Goal: Task Accomplishment & Management: Use online tool/utility

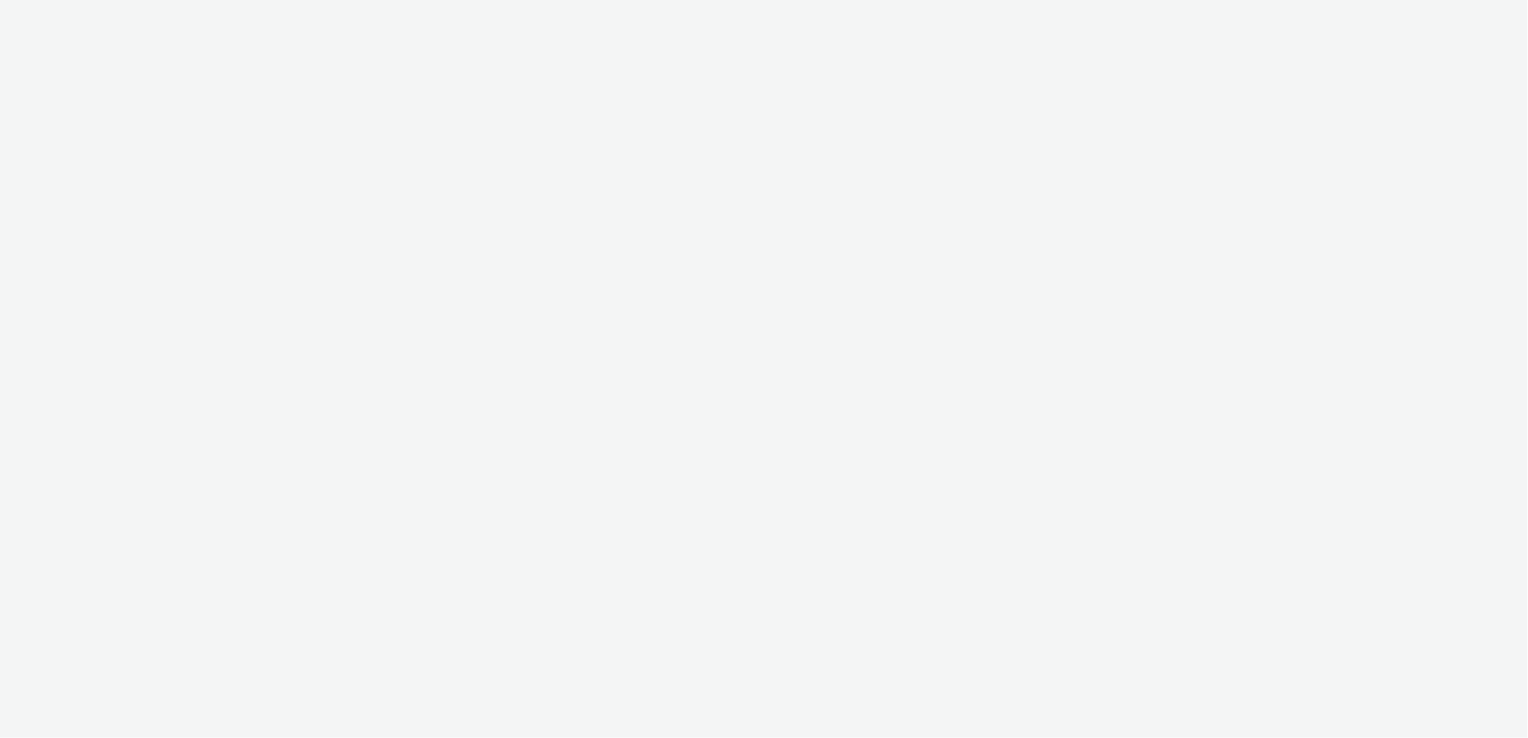
select select "08a58170-7f08-4922-abc8-b2d1eb407230"
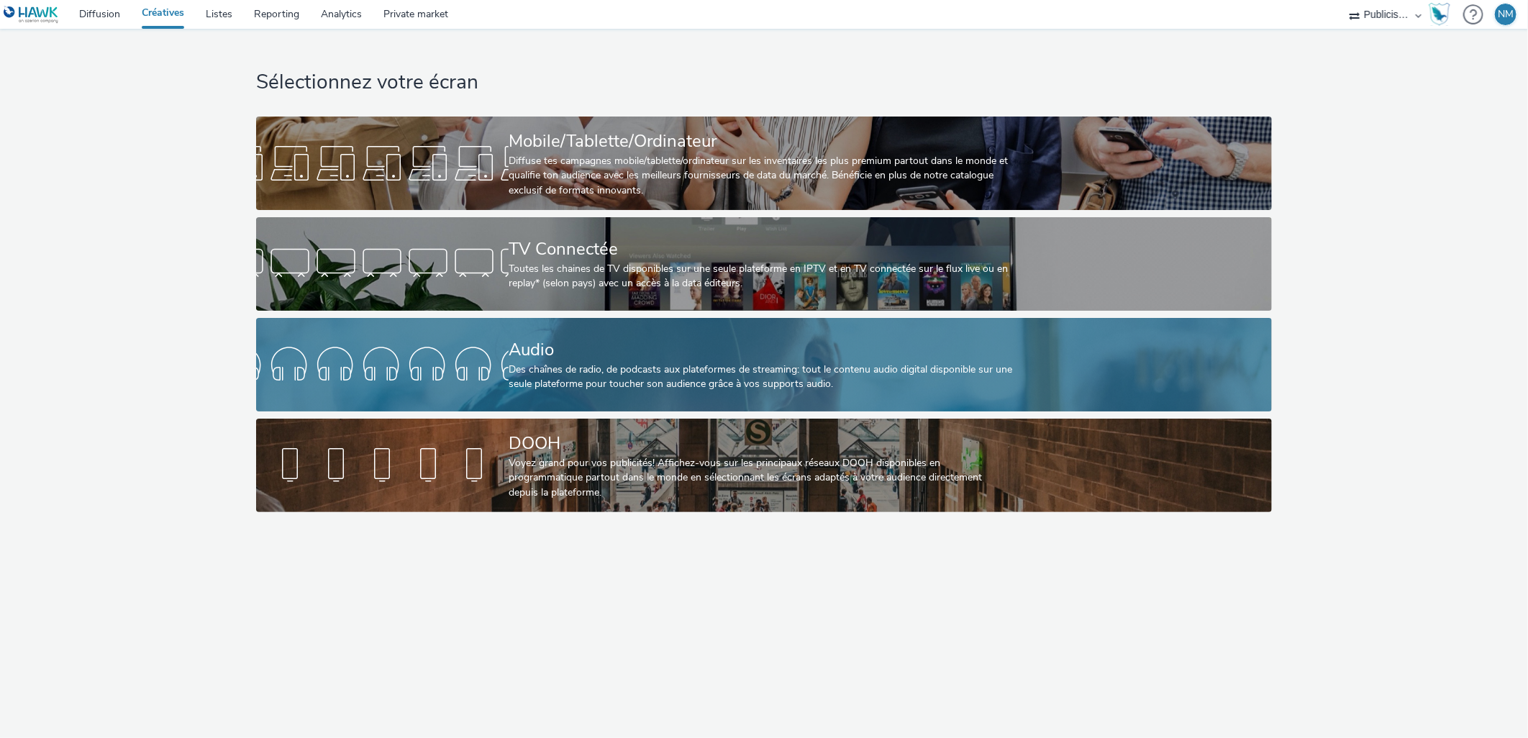
click at [567, 361] on div "Audio" at bounding box center [760, 349] width 505 height 25
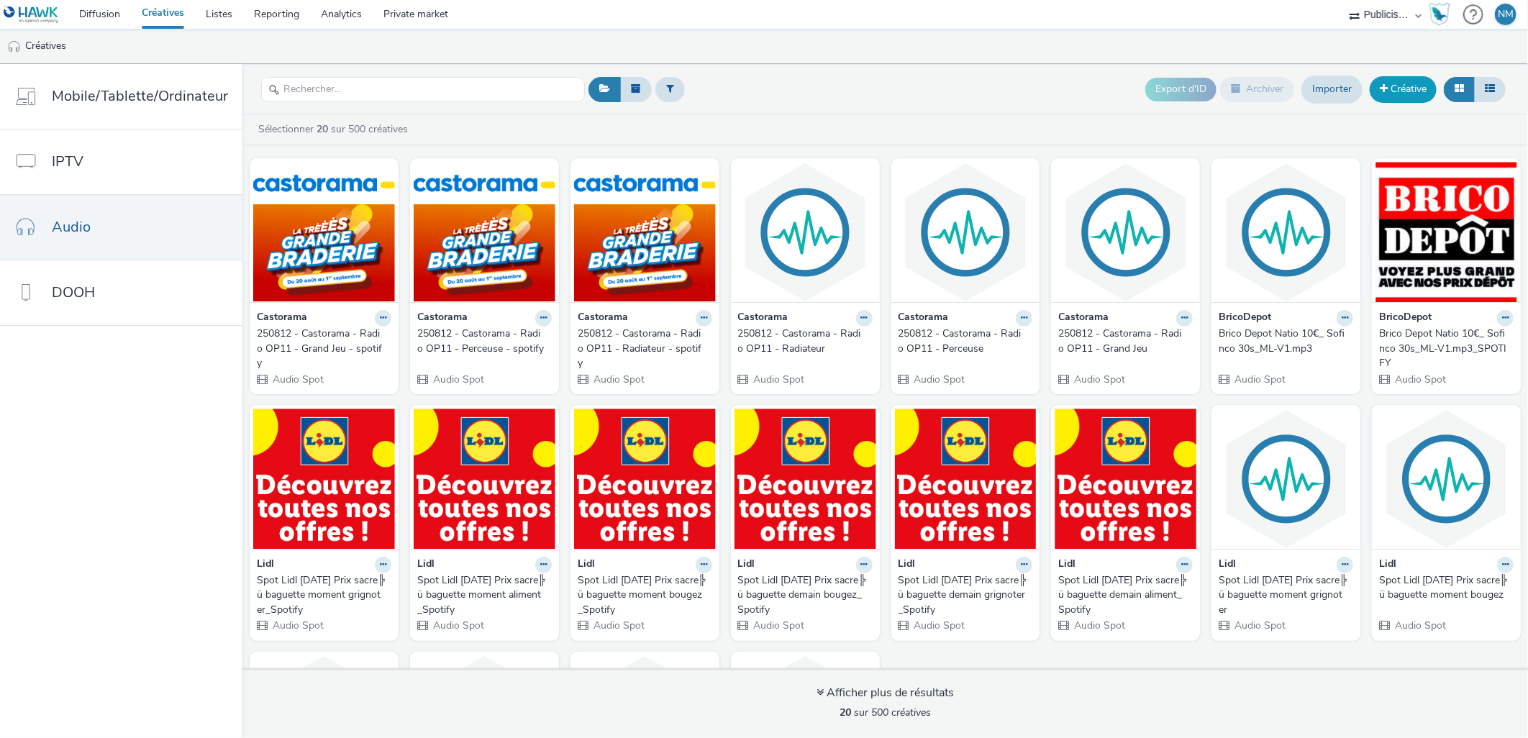
click at [1384, 92] on span at bounding box center [1383, 88] width 8 height 10
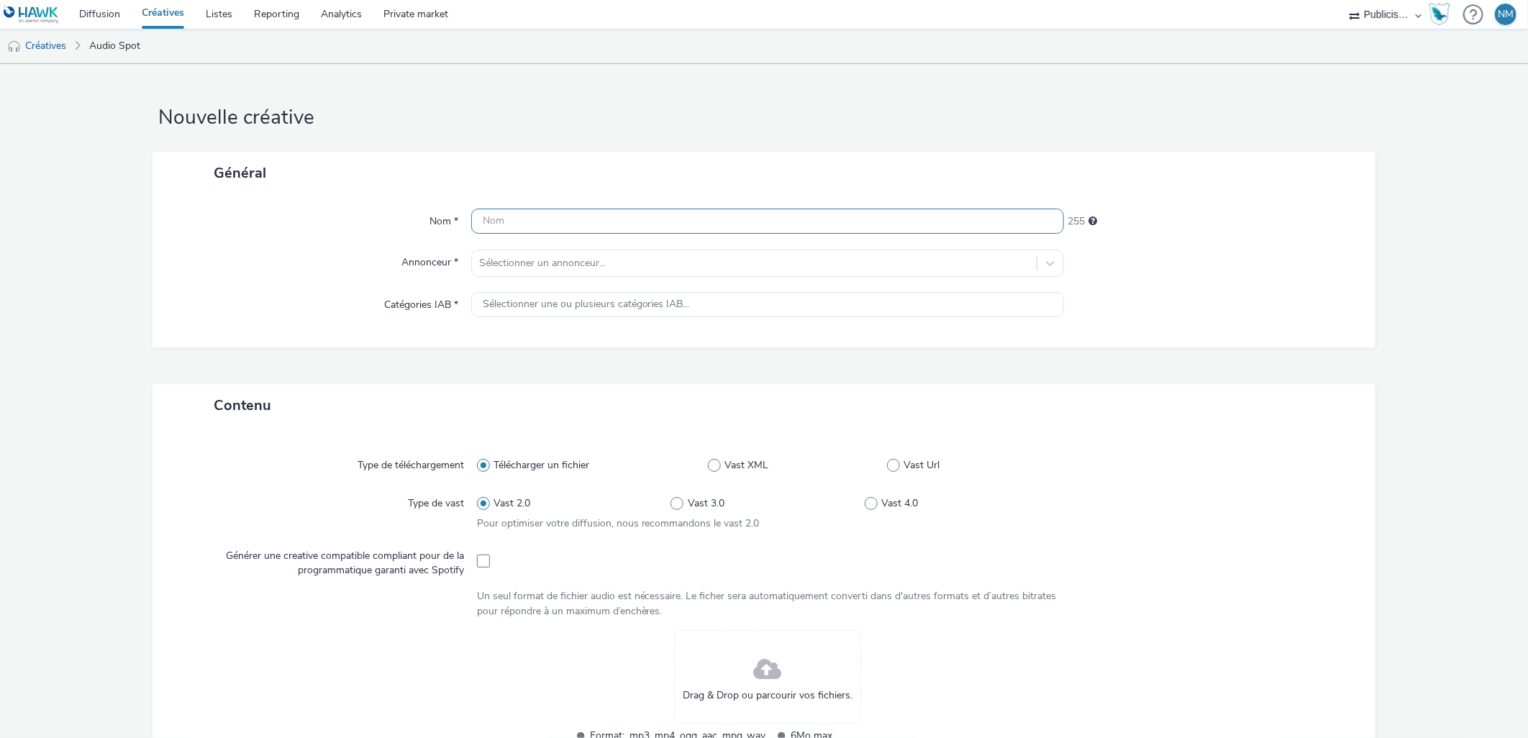
click at [511, 214] on input "text" at bounding box center [767, 221] width 593 height 25
paste input "250625 - [PERSON_NAME] - 30s Radio OP8 Cuisine - MIX RADIO"
type input "250625 - [PERSON_NAME] - 30s Radio OP8 Cuisine - MIX RADIO"
click at [499, 263] on div at bounding box center [754, 263] width 551 height 17
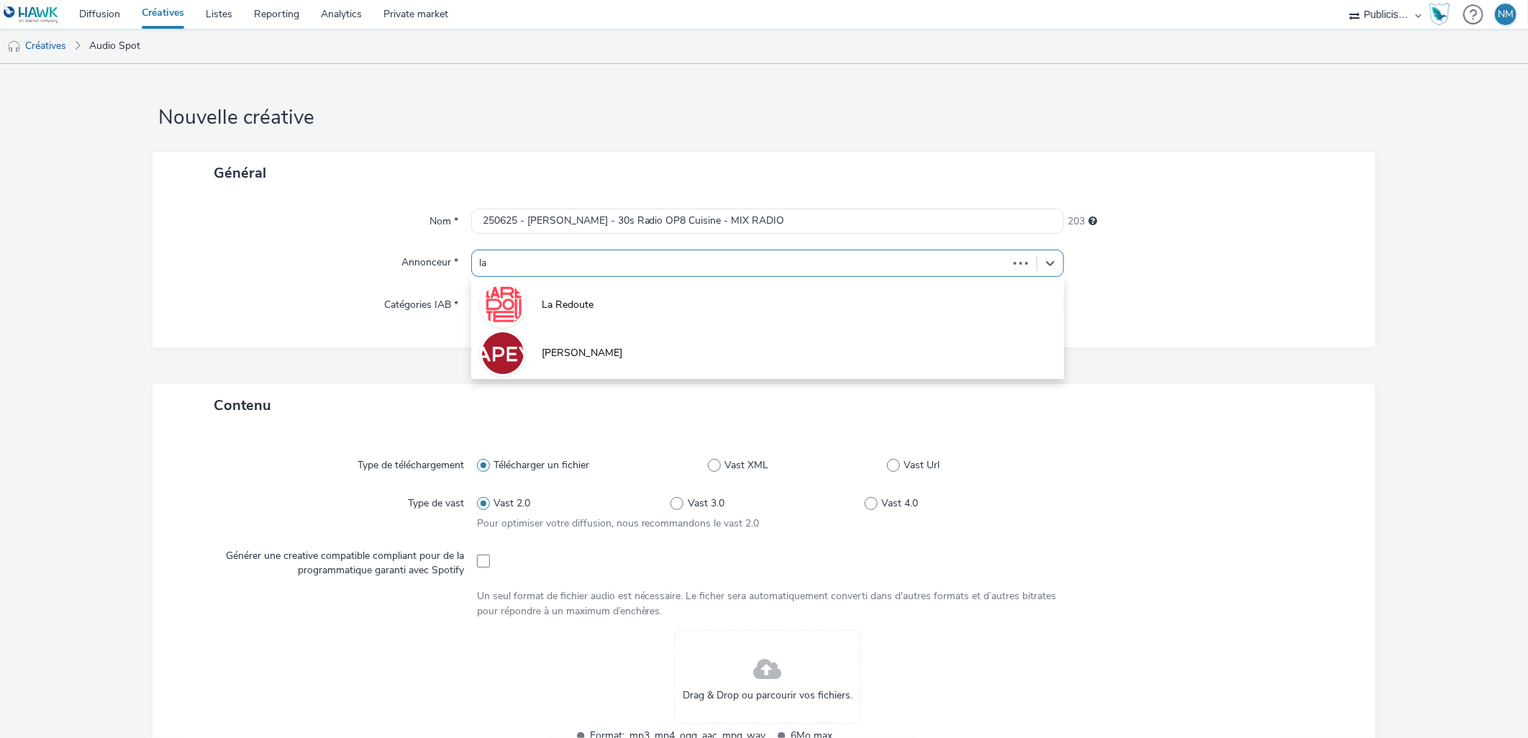
type input "lap"
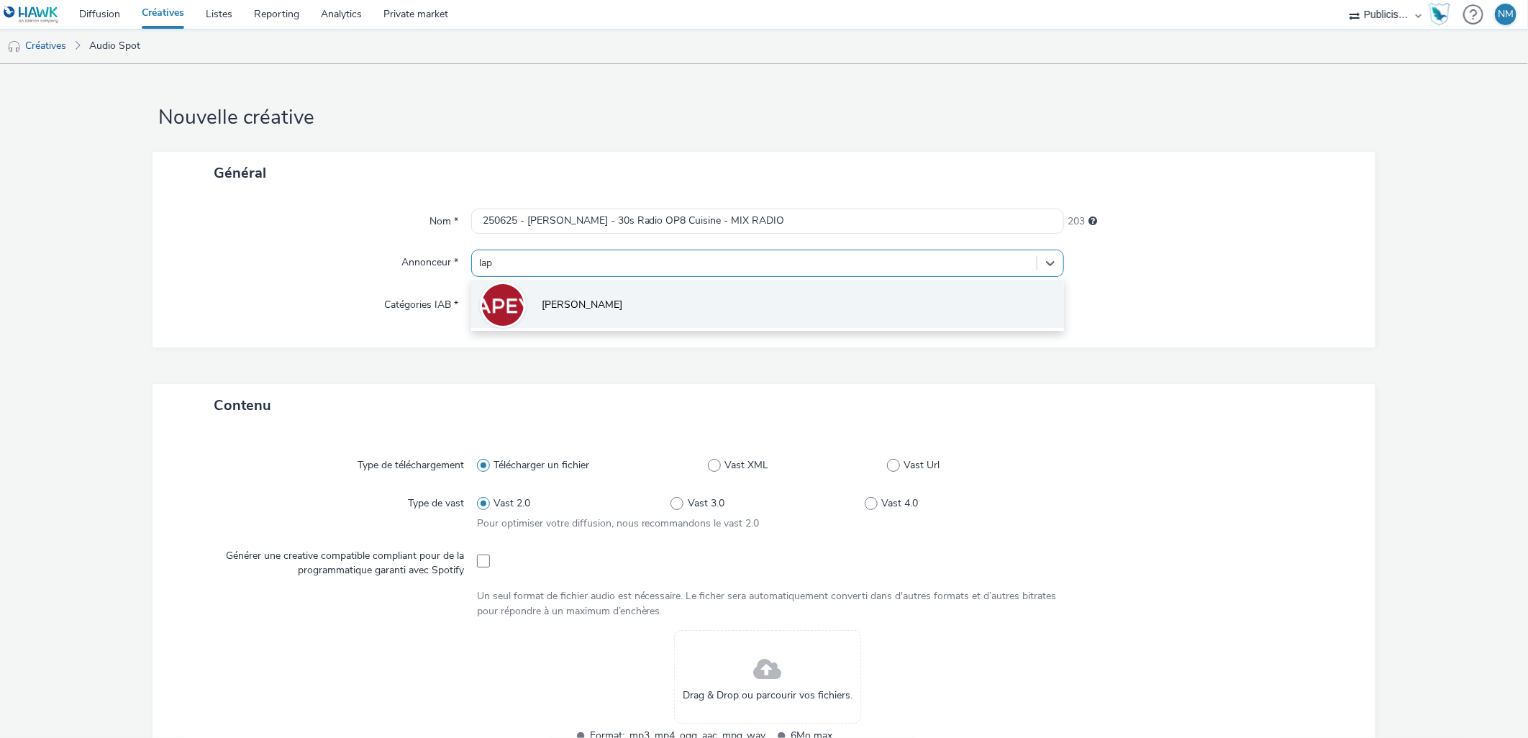
click at [518, 290] on li "[PERSON_NAME]" at bounding box center [767, 304] width 593 height 48
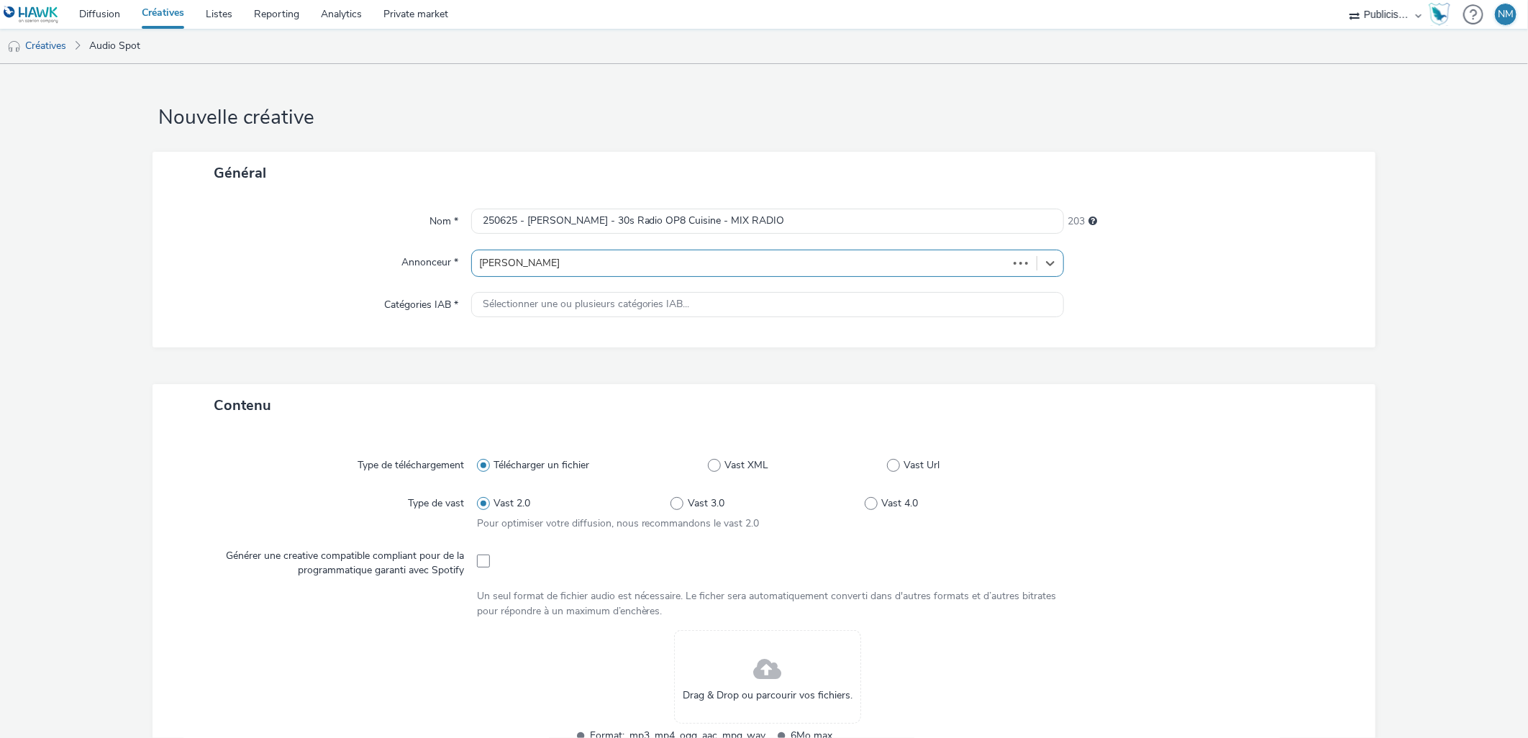
type input "[URL][PERSON_NAME][DOMAIN_NAME]"
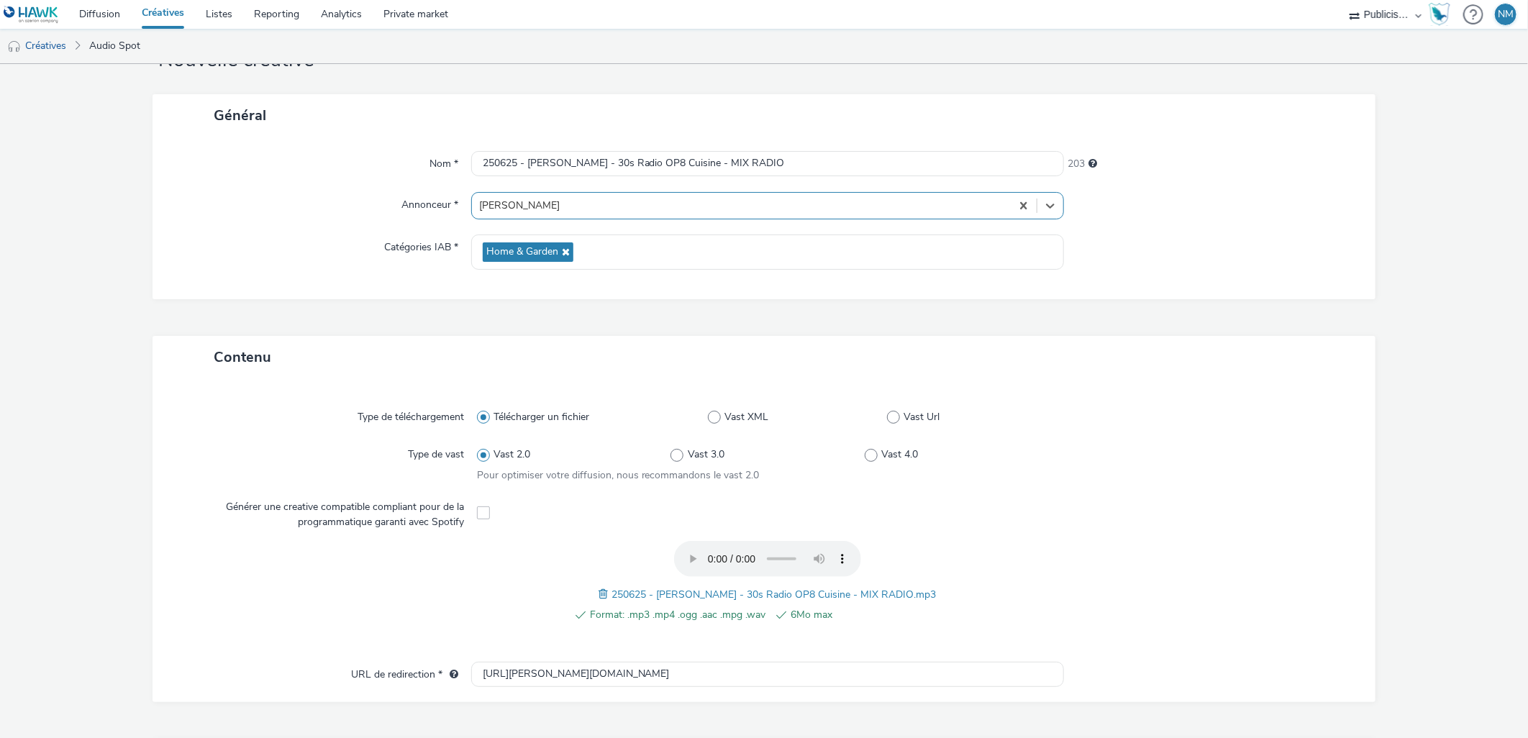
scroll to position [349, 0]
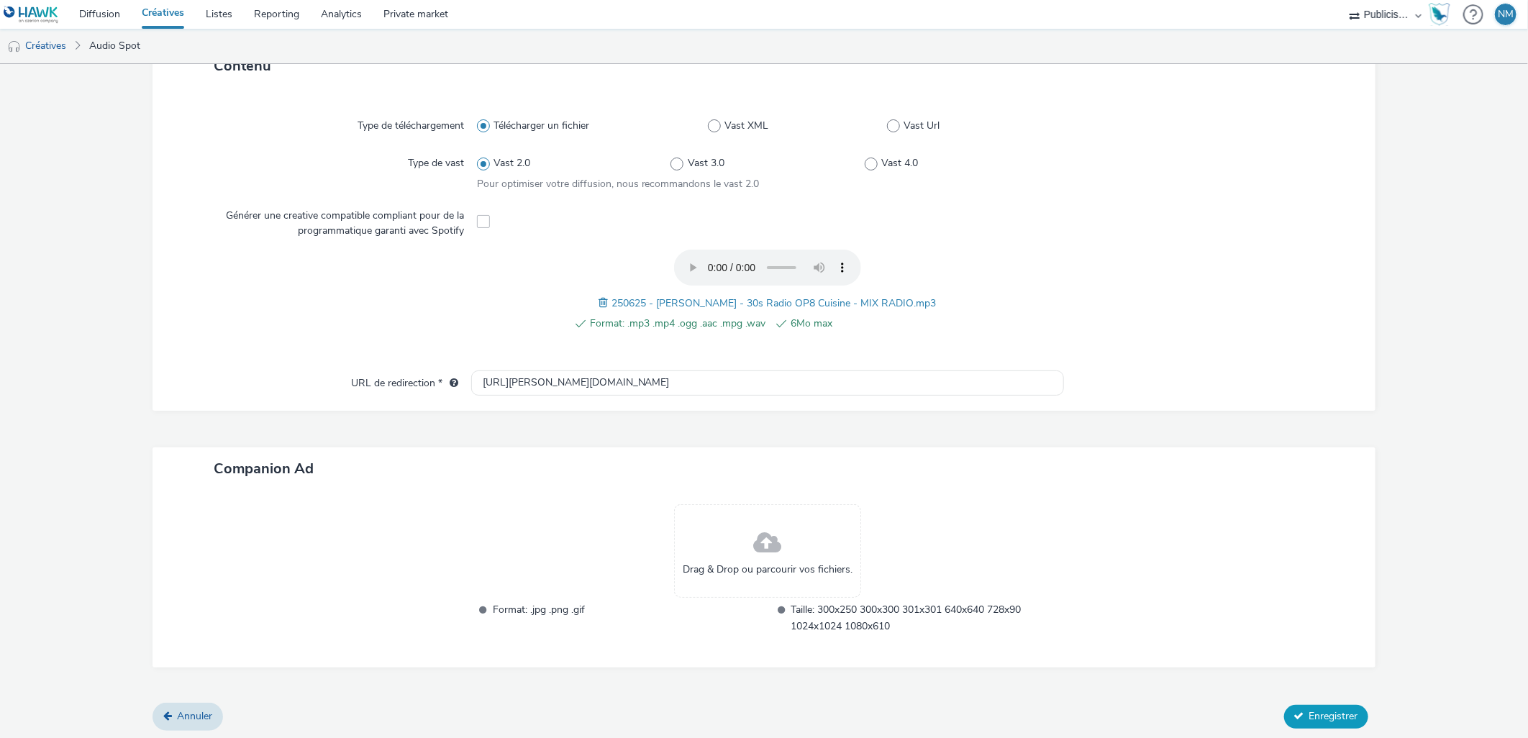
click at [1309, 709] on span "Enregistrer" at bounding box center [1333, 716] width 49 height 14
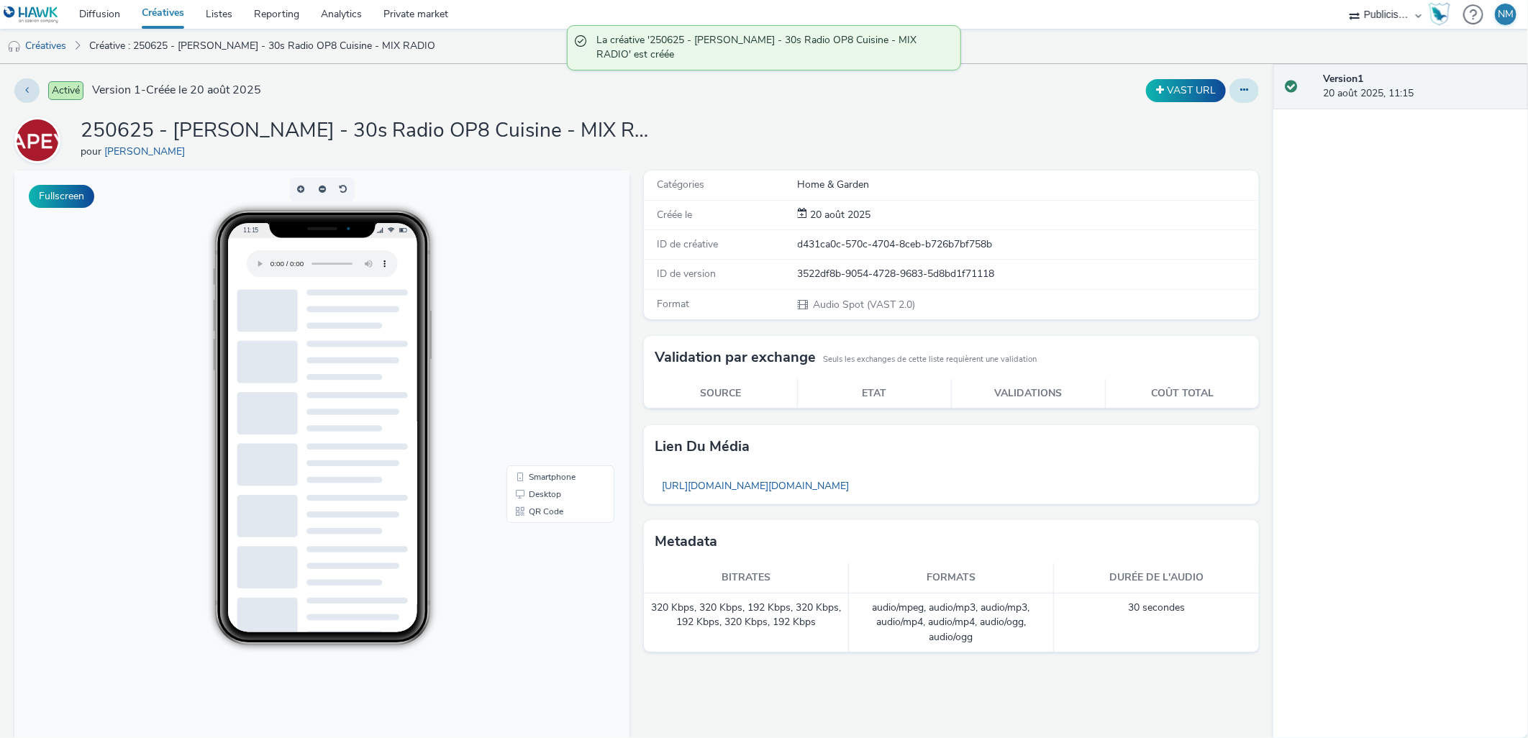
click at [1233, 83] on button at bounding box center [1243, 90] width 29 height 24
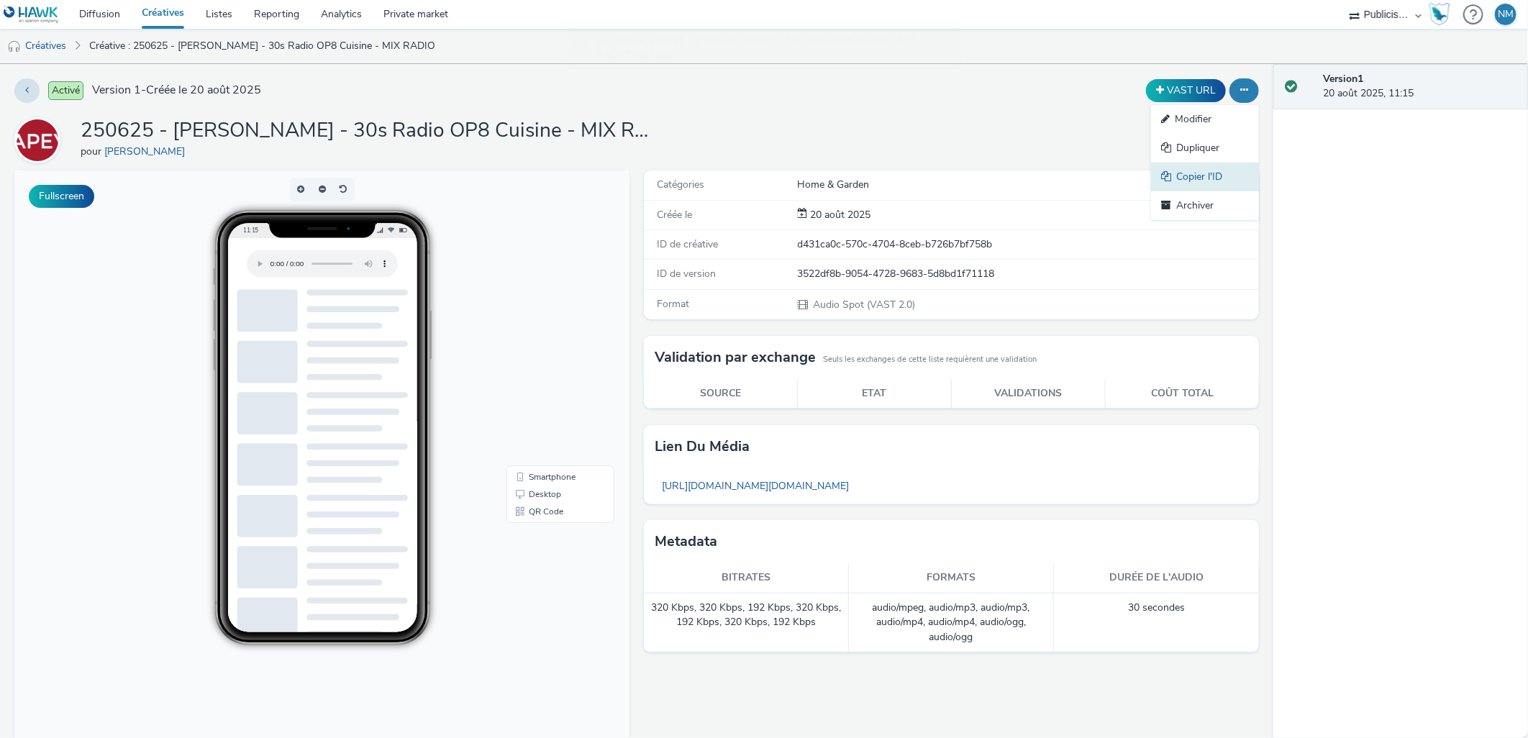
click at [1198, 170] on link "Copier l'ID" at bounding box center [1205, 177] width 108 height 29
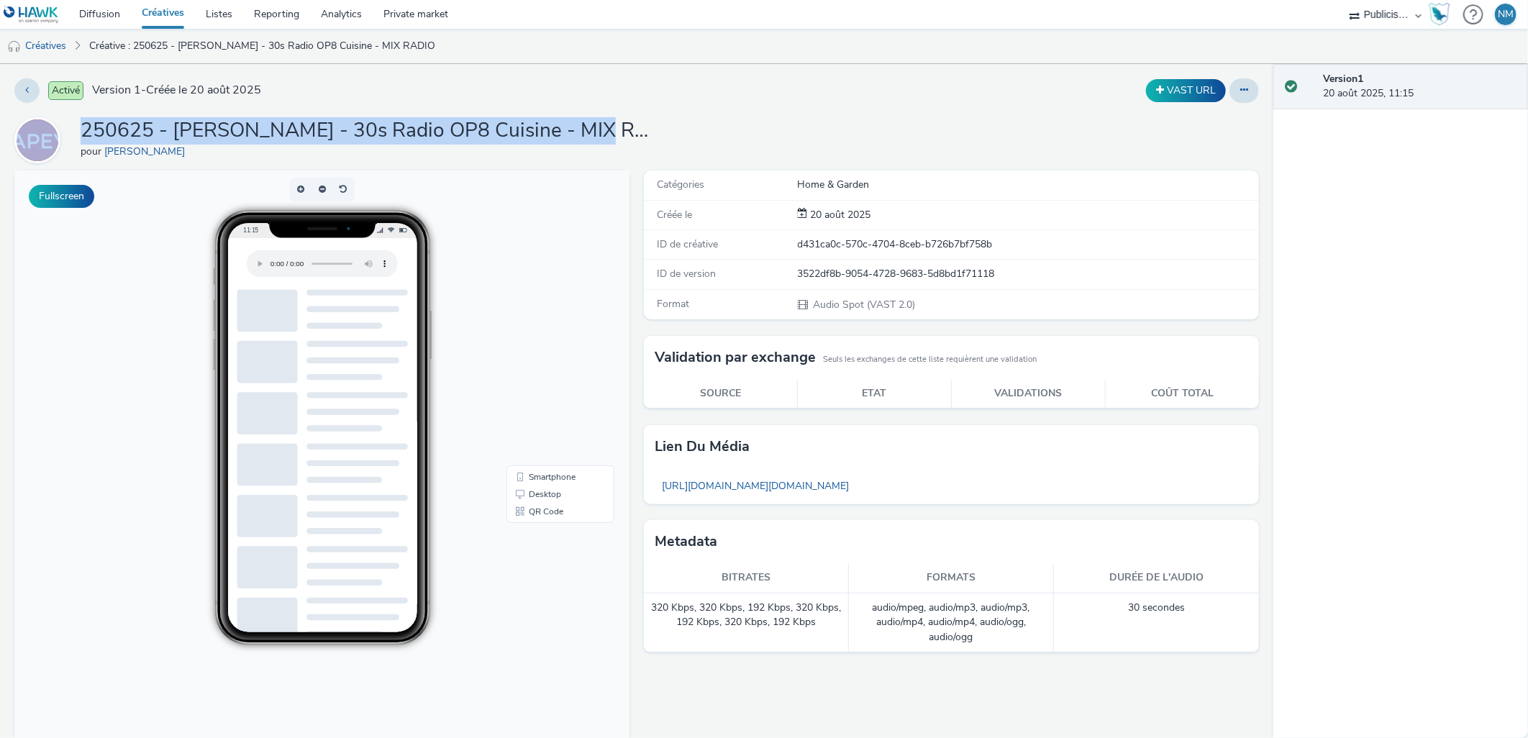
drag, startPoint x: 604, startPoint y: 132, endPoint x: 45, endPoint y: 132, distance: 558.8
click at [45, 132] on div "250625 - [PERSON_NAME] - 30s Radio OP8 Cuisine - MIX RADIO pour [PERSON_NAME]" at bounding box center [636, 140] width 1244 height 46
copy div "250625 - [PERSON_NAME] - 30s Radio OP8 Cuisine - MIX RADIO"
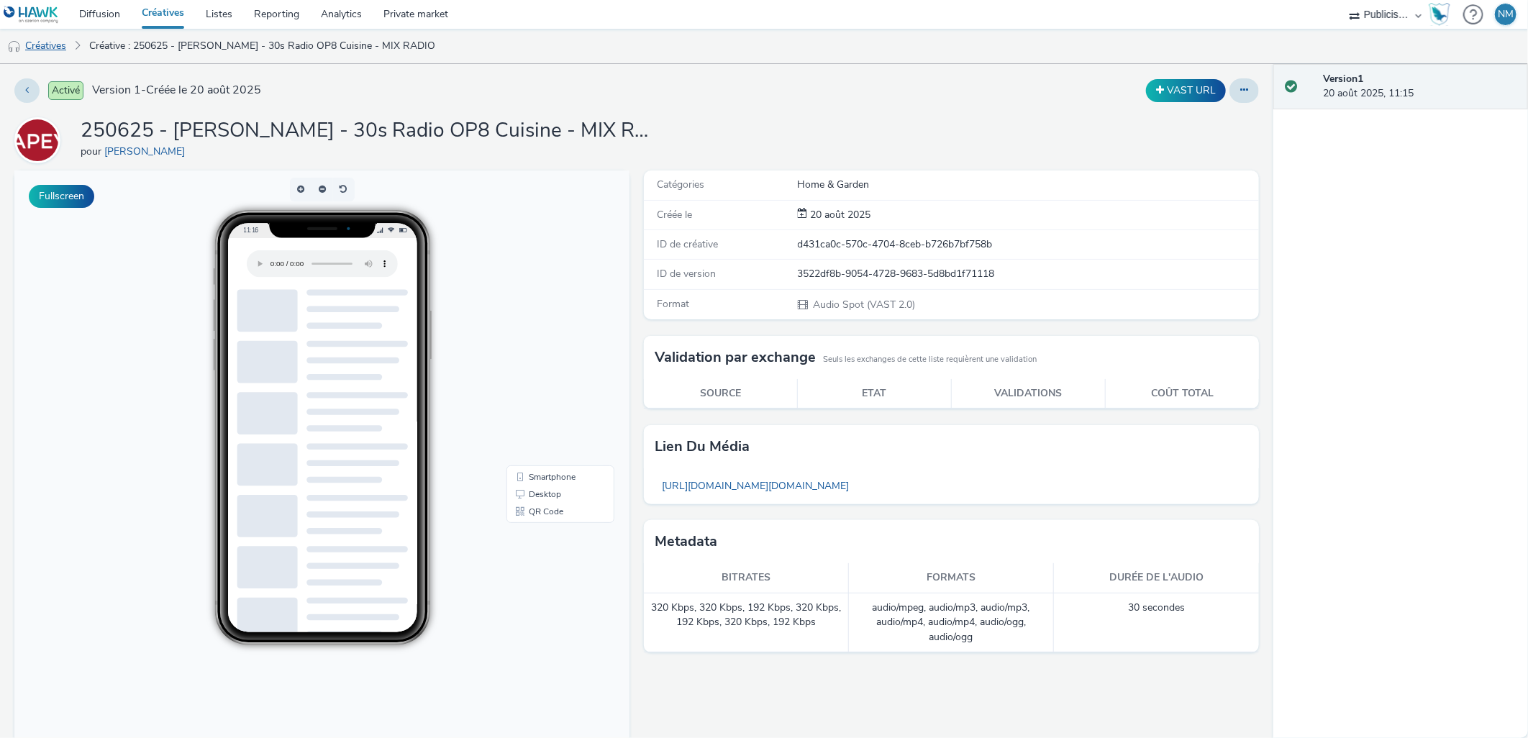
click at [55, 34] on link "Créatives" at bounding box center [36, 46] width 73 height 35
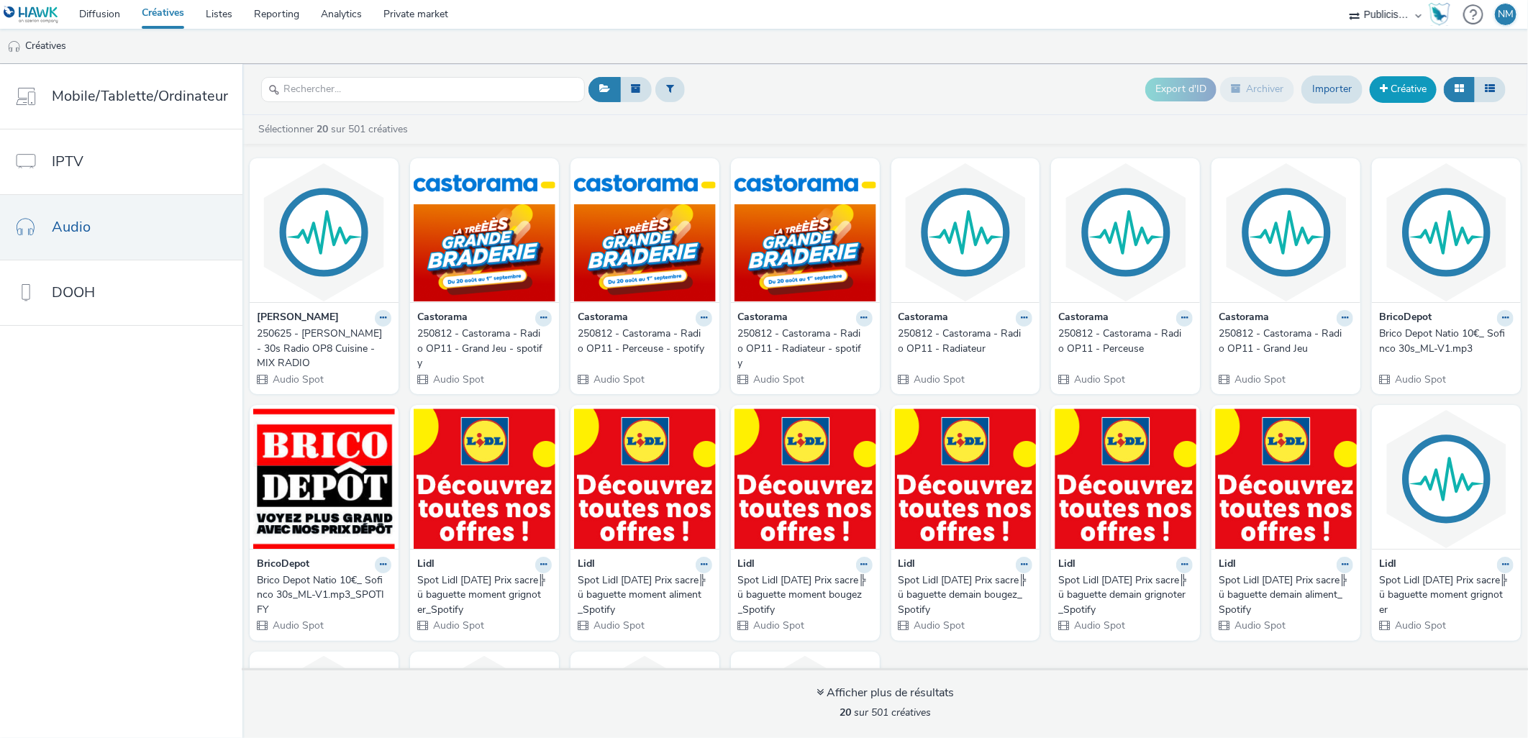
click at [1411, 94] on link "Créative" at bounding box center [1402, 89] width 67 height 26
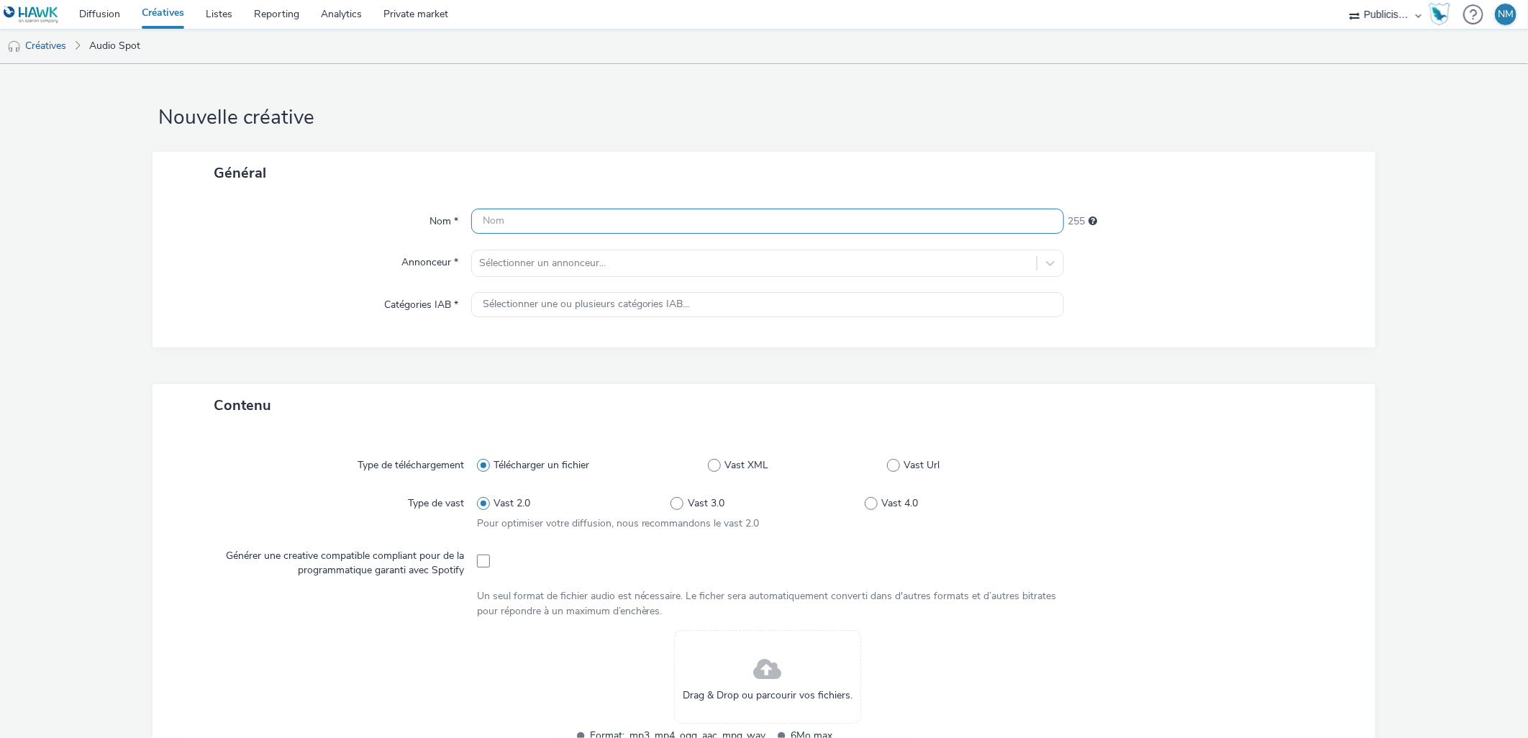
click at [599, 214] on input "text" at bounding box center [767, 221] width 593 height 25
paste input "250625 - [PERSON_NAME] - 30s Radio OP8 Placards - MIX RADIO"
type input "250625 - [PERSON_NAME] - 30s Radio OP8 Placards - MIX RADIO"
click at [595, 274] on div "Sélectionner un annonceur..." at bounding box center [754, 263] width 565 height 23
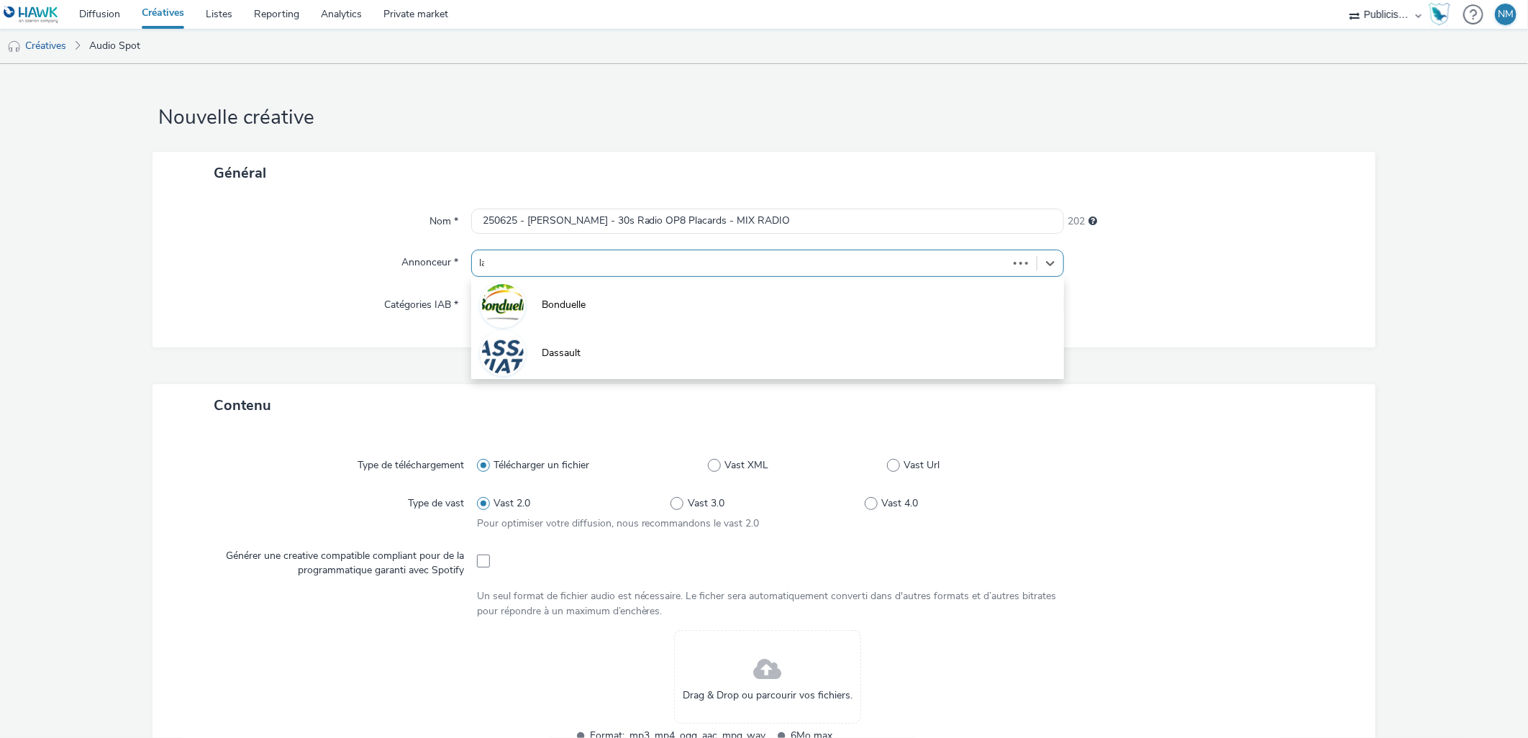
type input "lap"
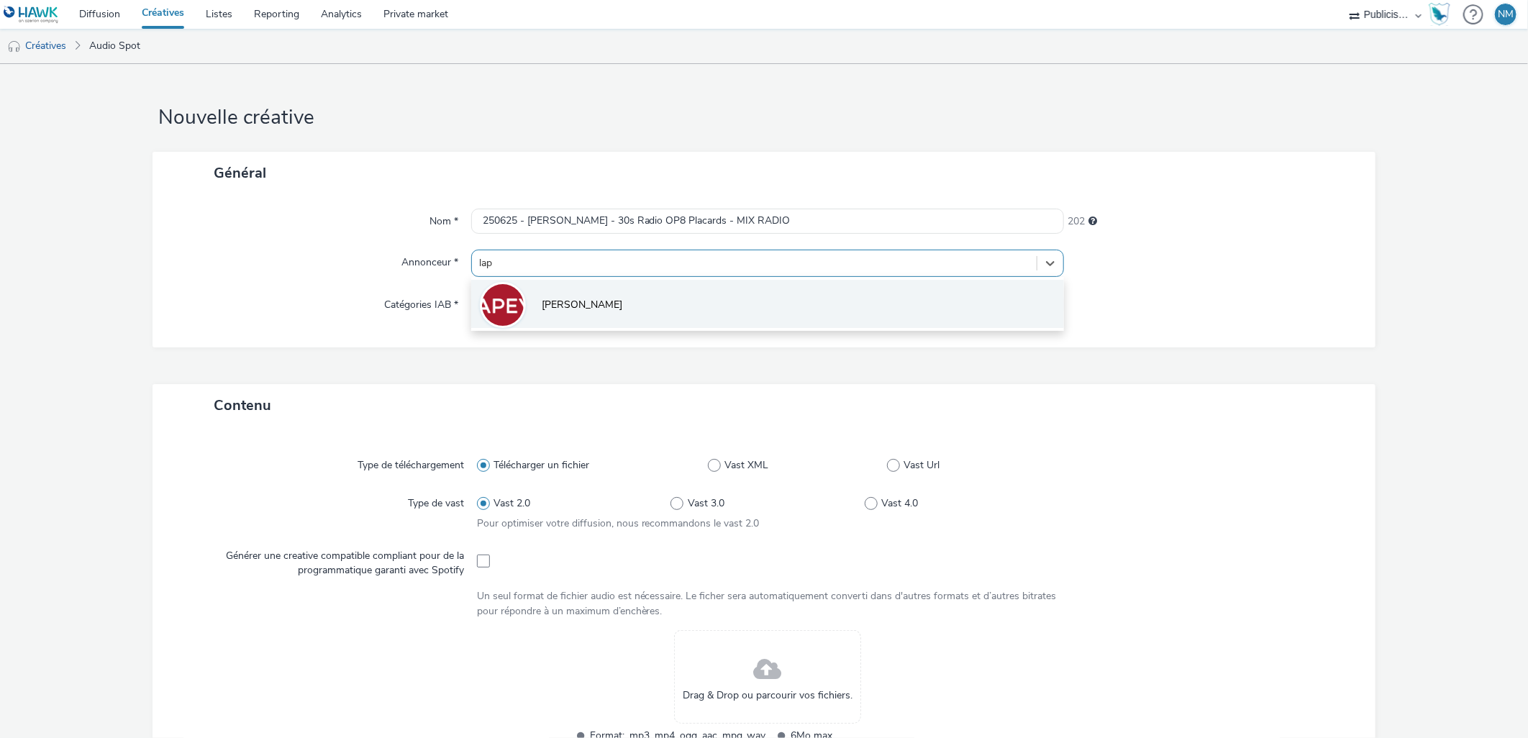
click at [593, 307] on li "[PERSON_NAME]" at bounding box center [767, 304] width 593 height 48
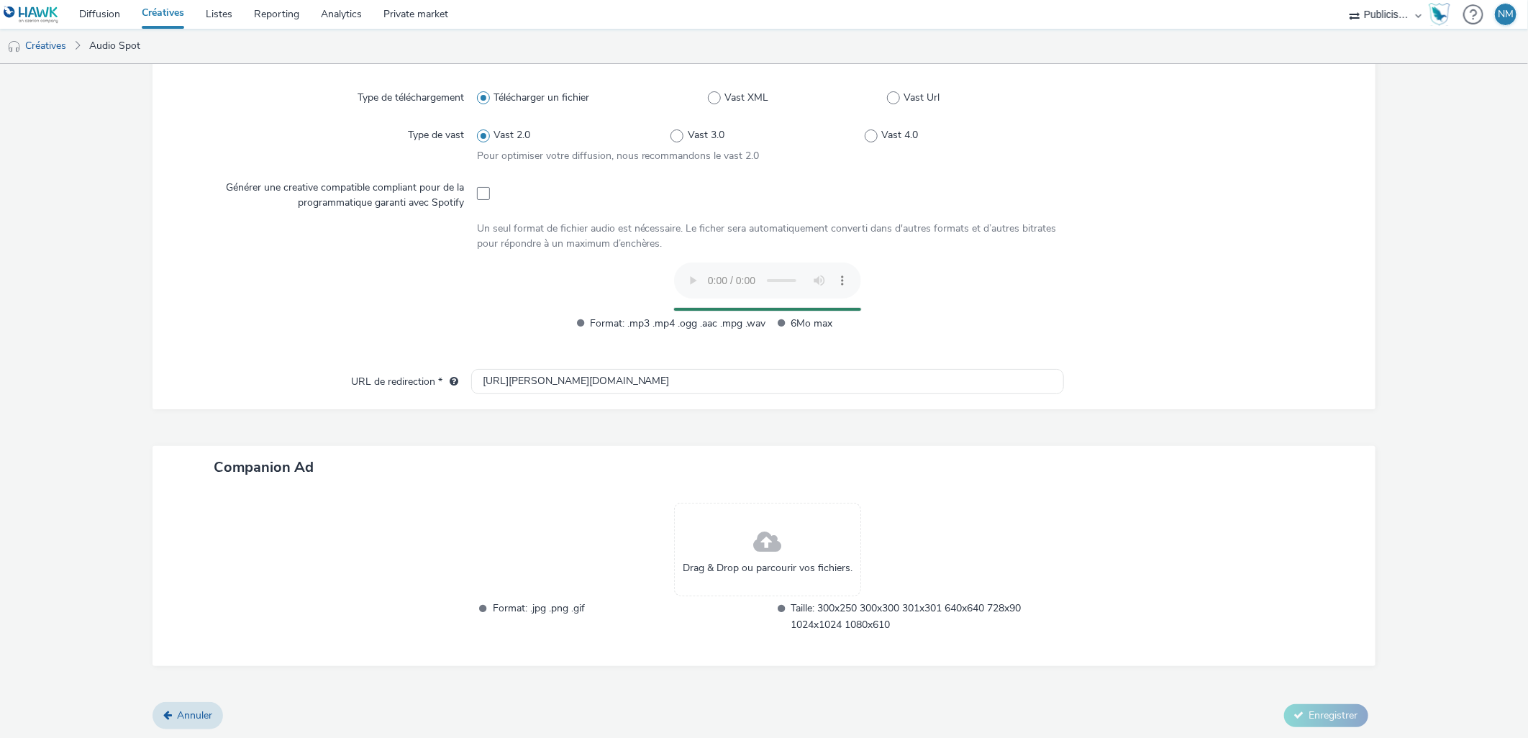
scroll to position [349, 0]
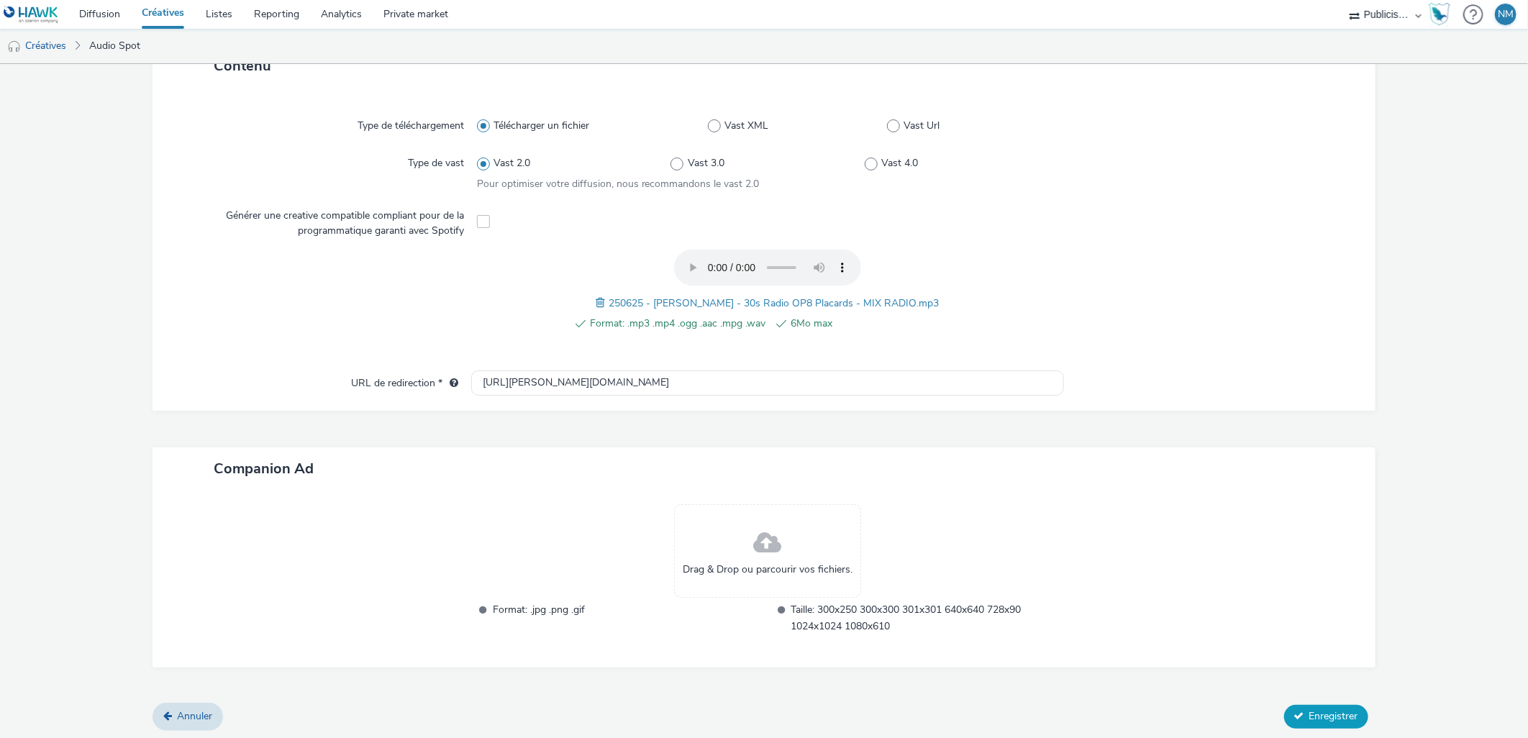
click at [1309, 709] on span "Enregistrer" at bounding box center [1333, 716] width 49 height 14
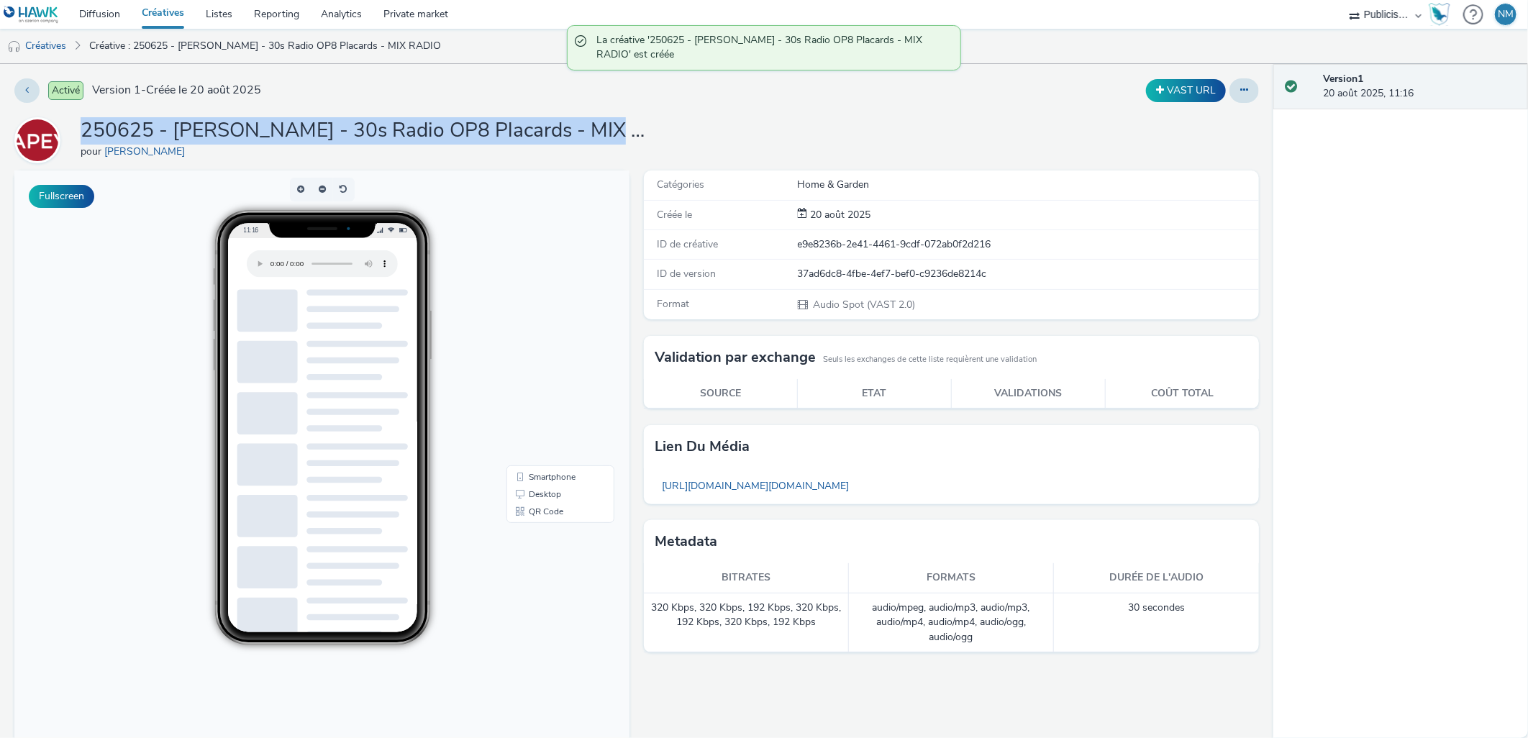
drag, startPoint x: 623, startPoint y: 129, endPoint x: 79, endPoint y: 132, distance: 543.7
click at [79, 132] on div "250625 - [PERSON_NAME] - 30s Radio OP8 Placards - MIX RADIO pour [PERSON_NAME]" at bounding box center [636, 140] width 1244 height 46
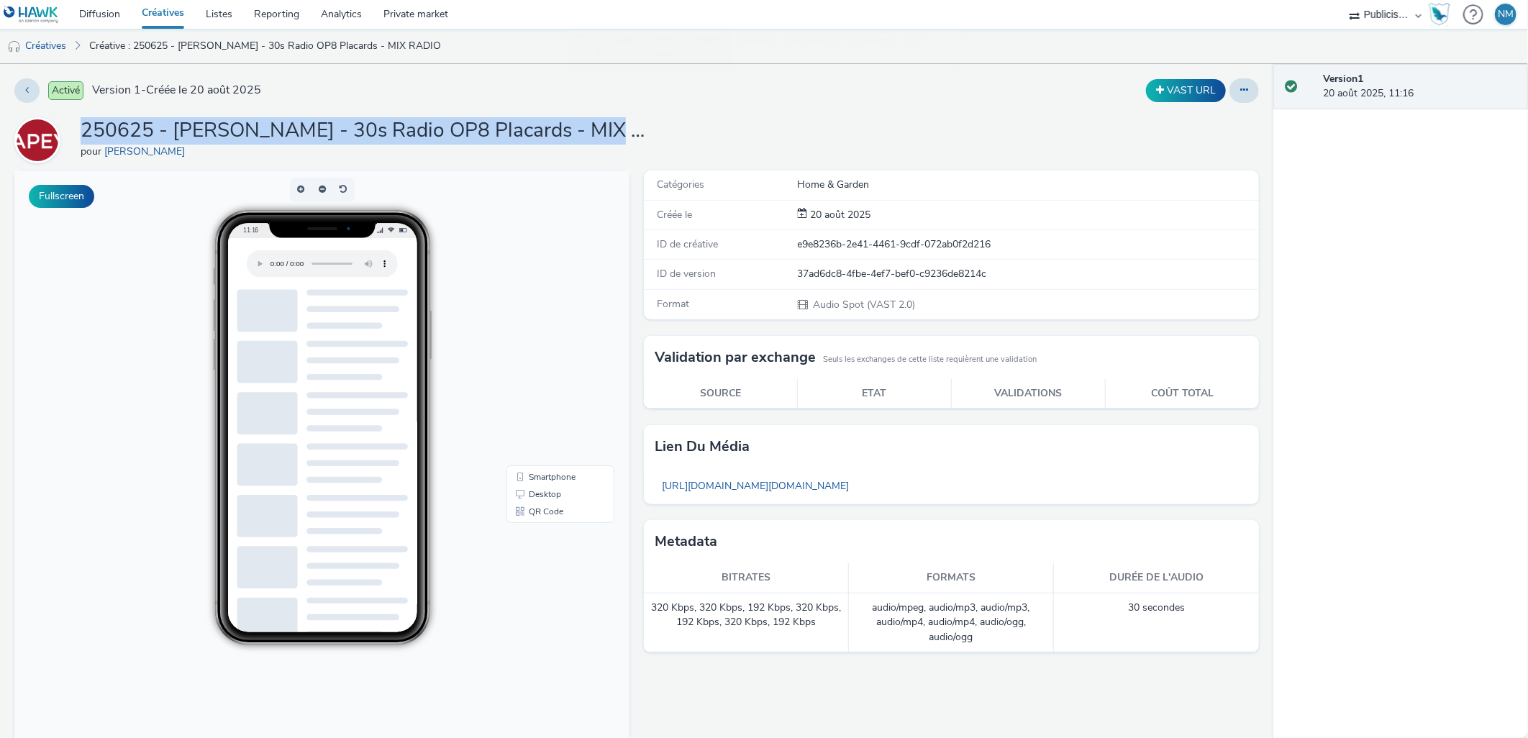
copy h1 "250625 - [PERSON_NAME] - 30s Radio OP8 Placards - MIX RADIO"
click at [1240, 91] on icon at bounding box center [1244, 90] width 8 height 10
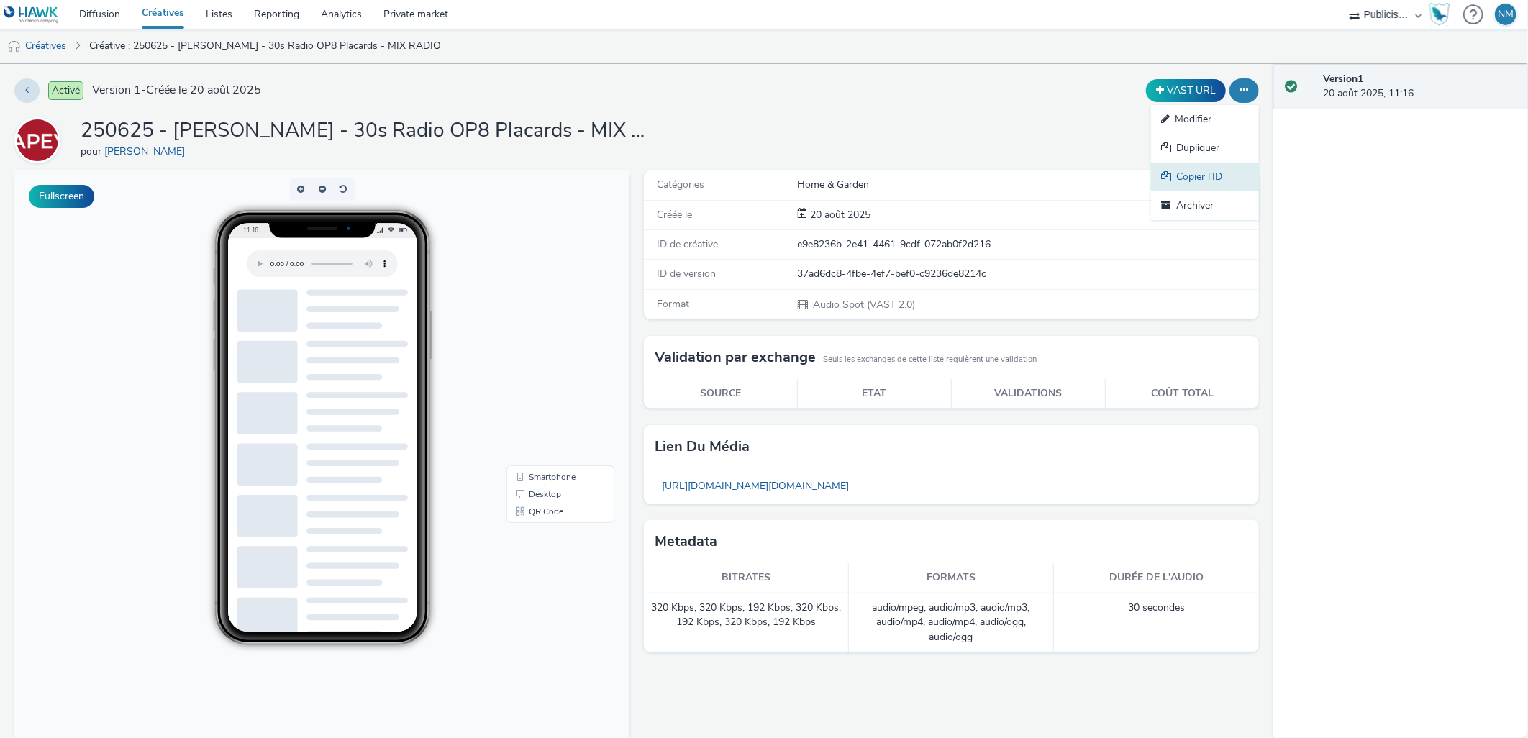
click at [1192, 178] on link "Copier l'ID" at bounding box center [1205, 177] width 108 height 29
click at [47, 37] on link "Créatives" at bounding box center [36, 46] width 73 height 35
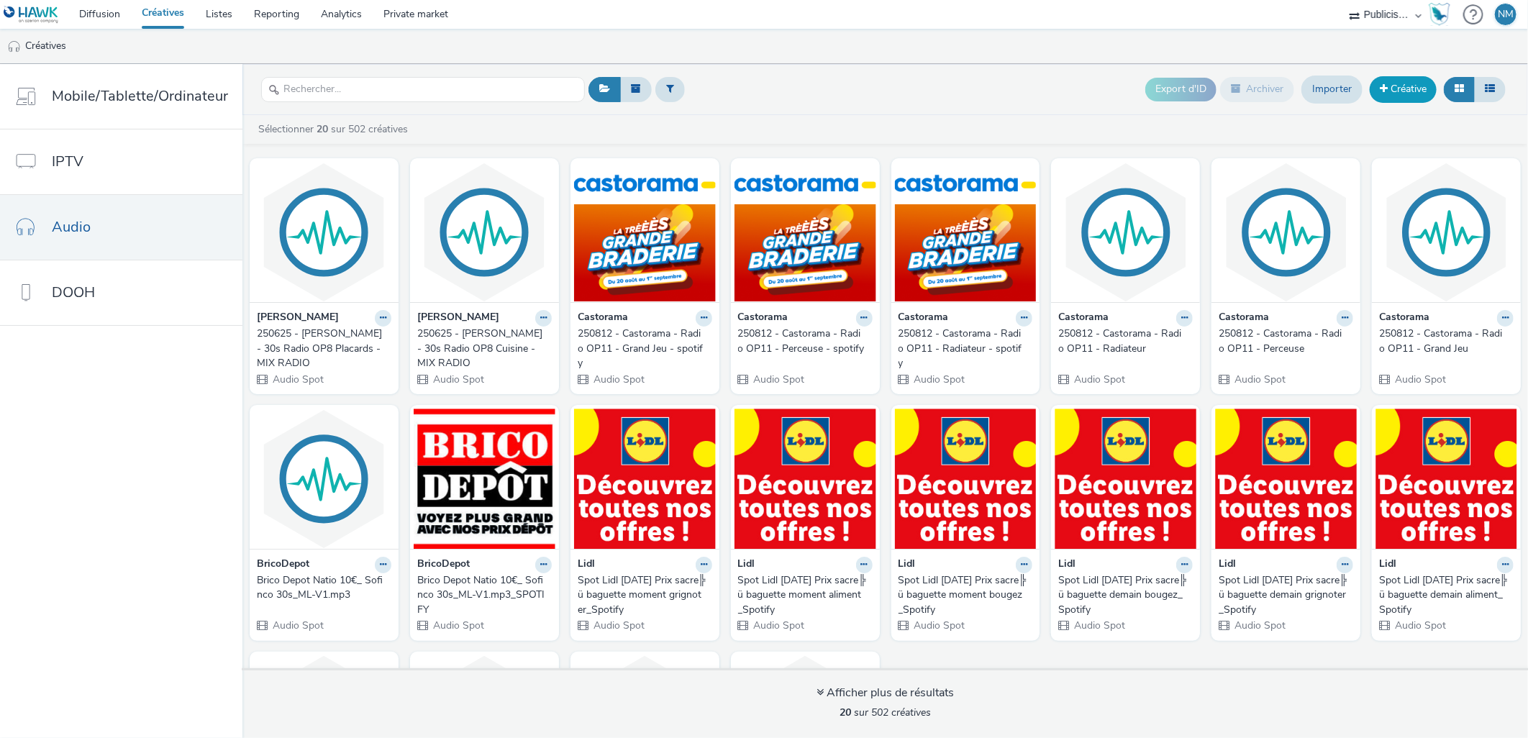
click at [1410, 95] on link "Créative" at bounding box center [1402, 89] width 67 height 26
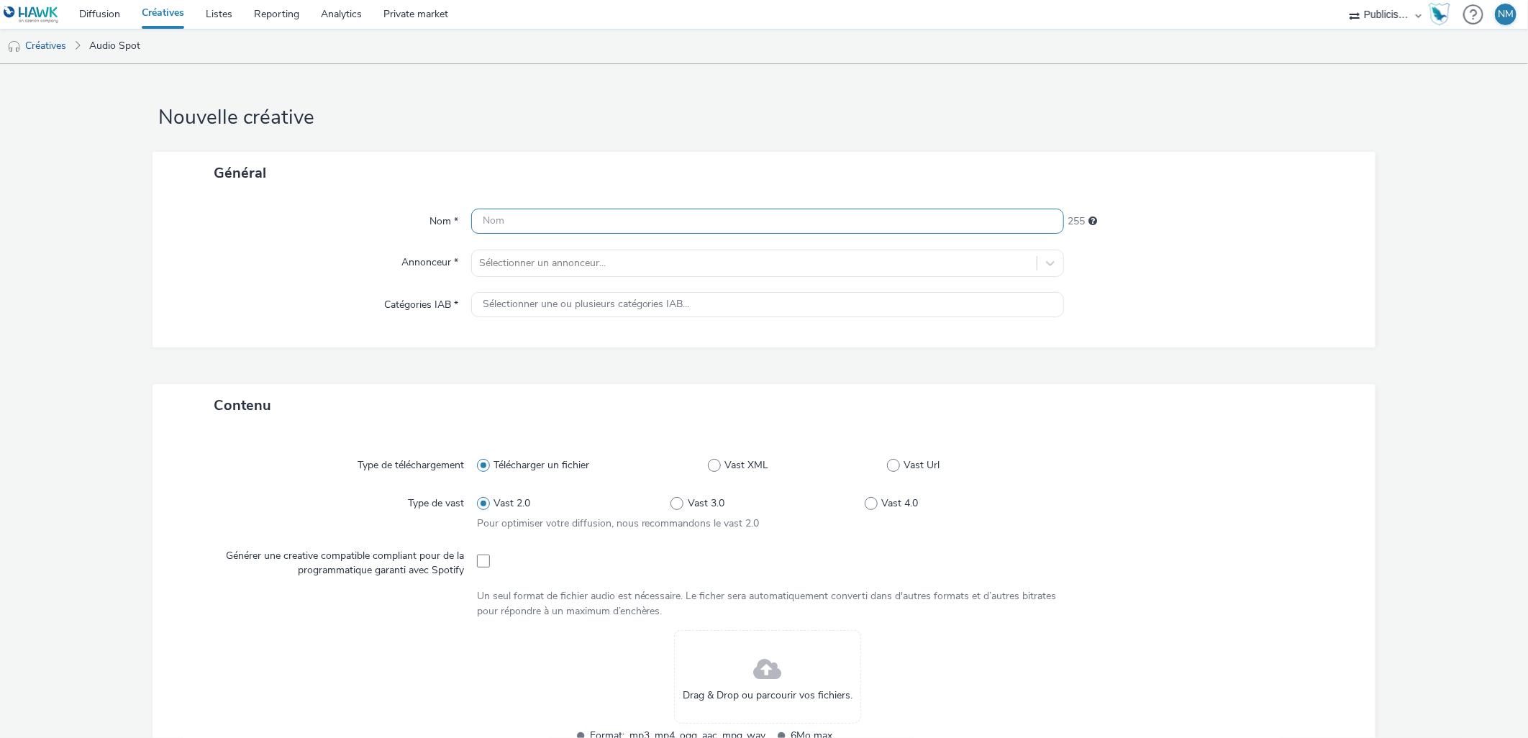
click at [504, 220] on input "text" at bounding box center [767, 221] width 593 height 25
paste input "250625 - [PERSON_NAME] - 30s Radio OP8 SDB - MIX RADIO"
type input "250625 - [PERSON_NAME] - 30s Radio OP8 SDB - MIX RADIO"
click at [512, 267] on div at bounding box center [754, 263] width 551 height 17
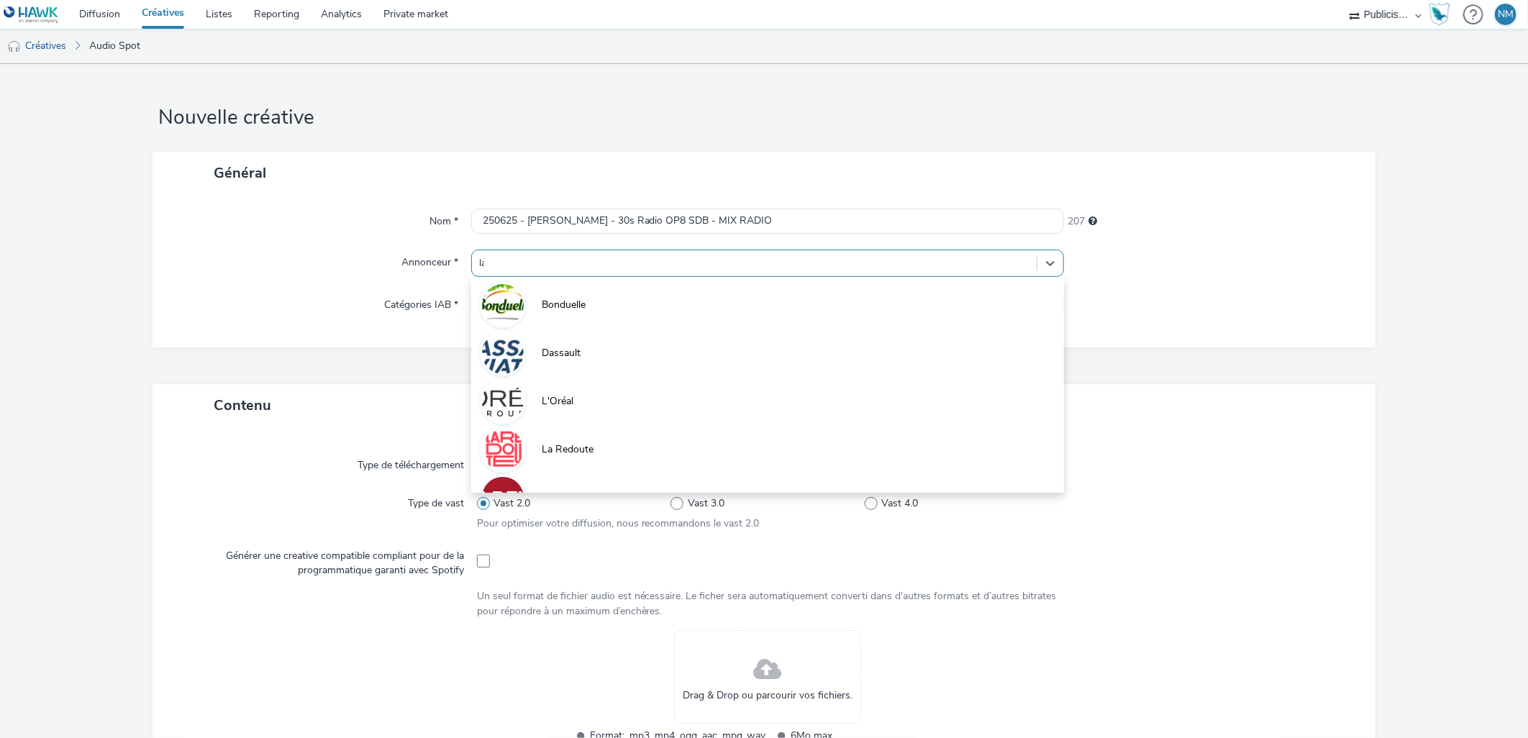
type input "lap"
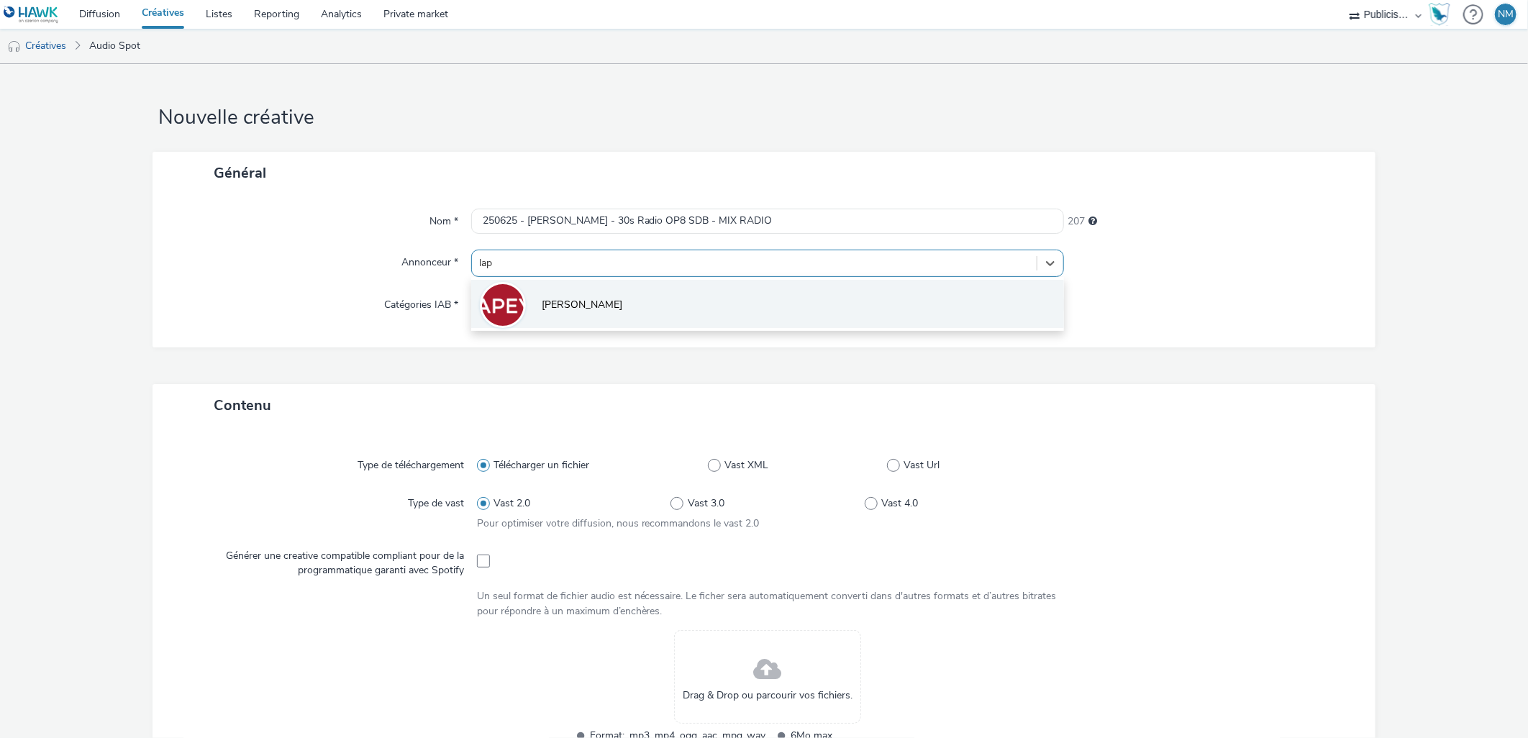
click at [544, 292] on li "[PERSON_NAME]" at bounding box center [767, 304] width 593 height 48
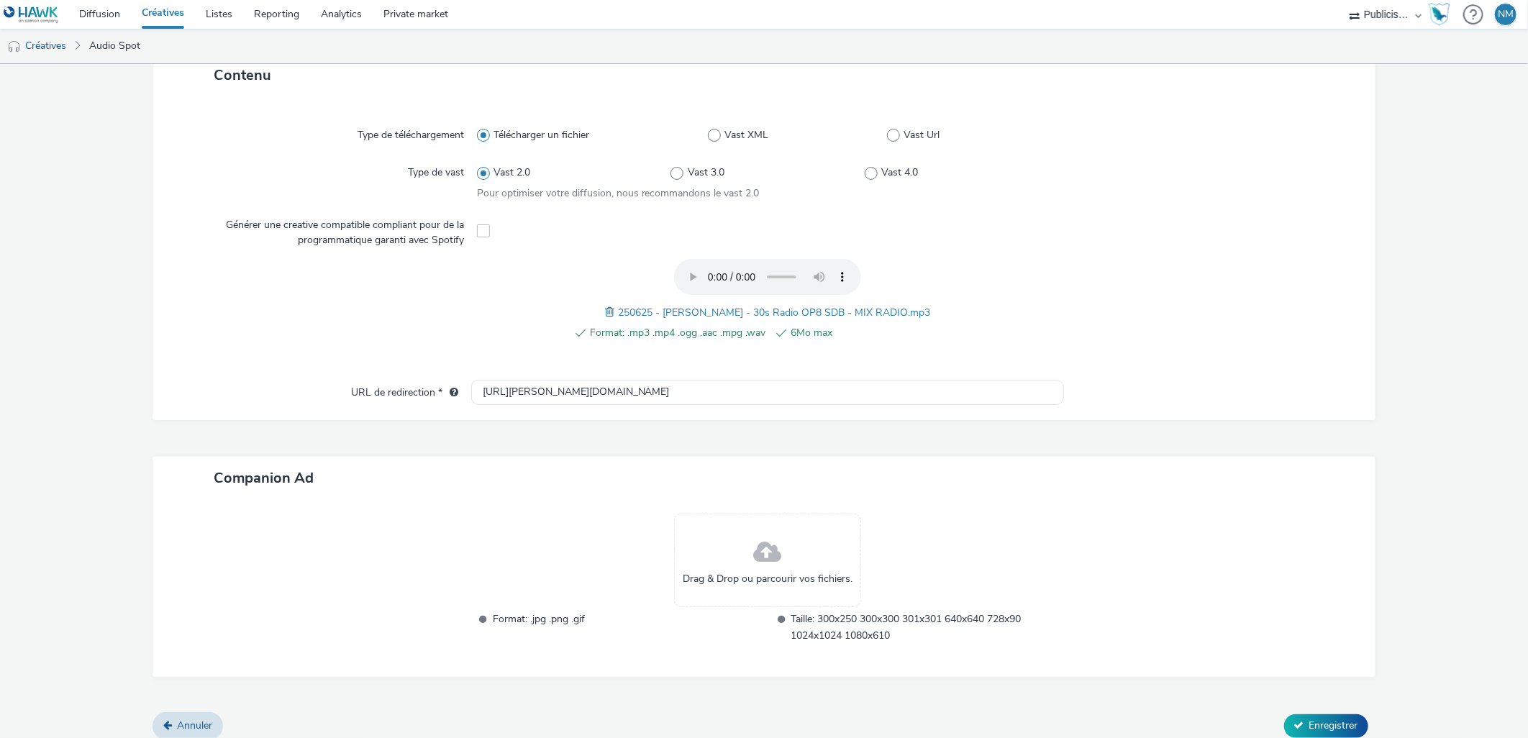
scroll to position [349, 0]
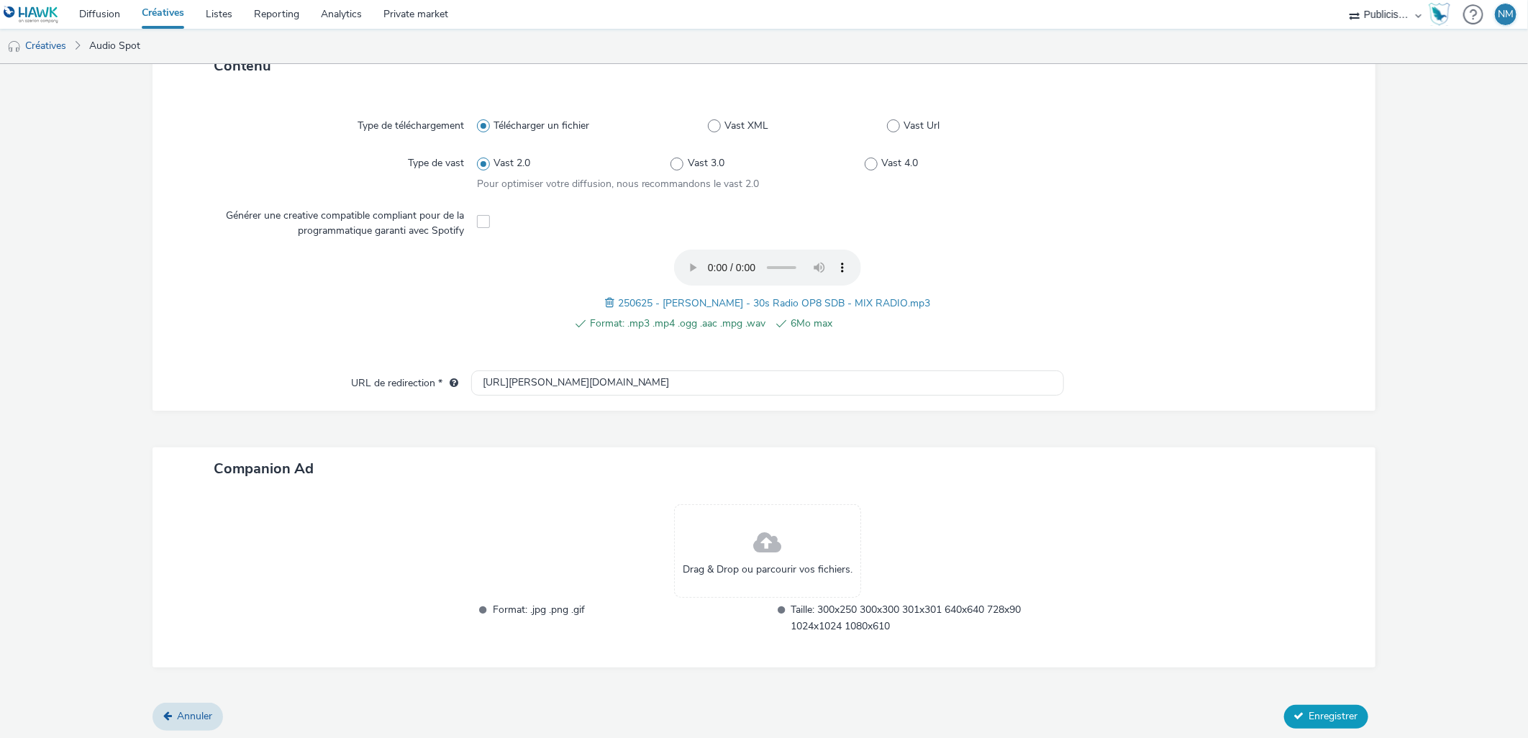
click at [1294, 711] on icon at bounding box center [1299, 716] width 10 height 10
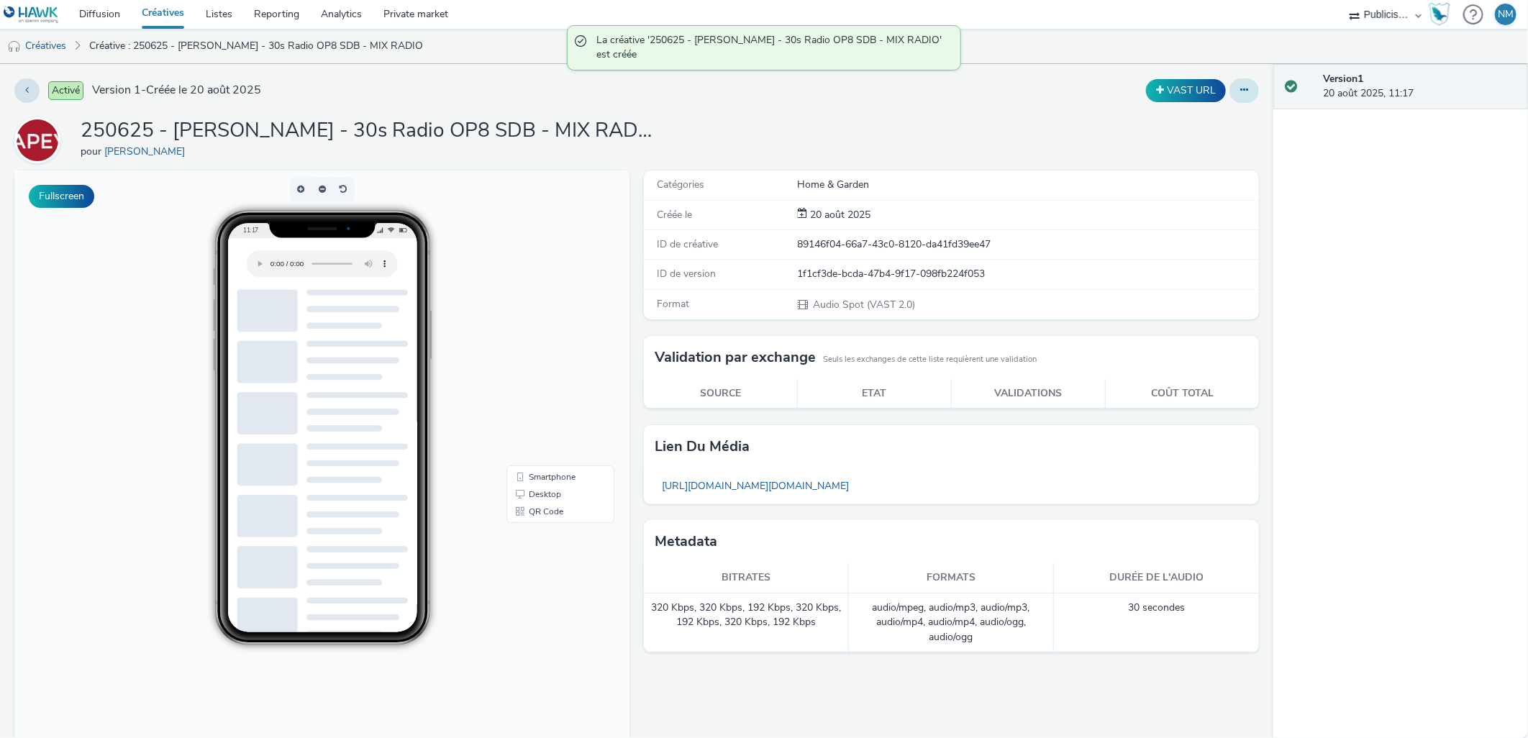
click at [1240, 85] on icon at bounding box center [1244, 90] width 8 height 10
click at [1209, 165] on link "Copier l'ID" at bounding box center [1205, 177] width 108 height 29
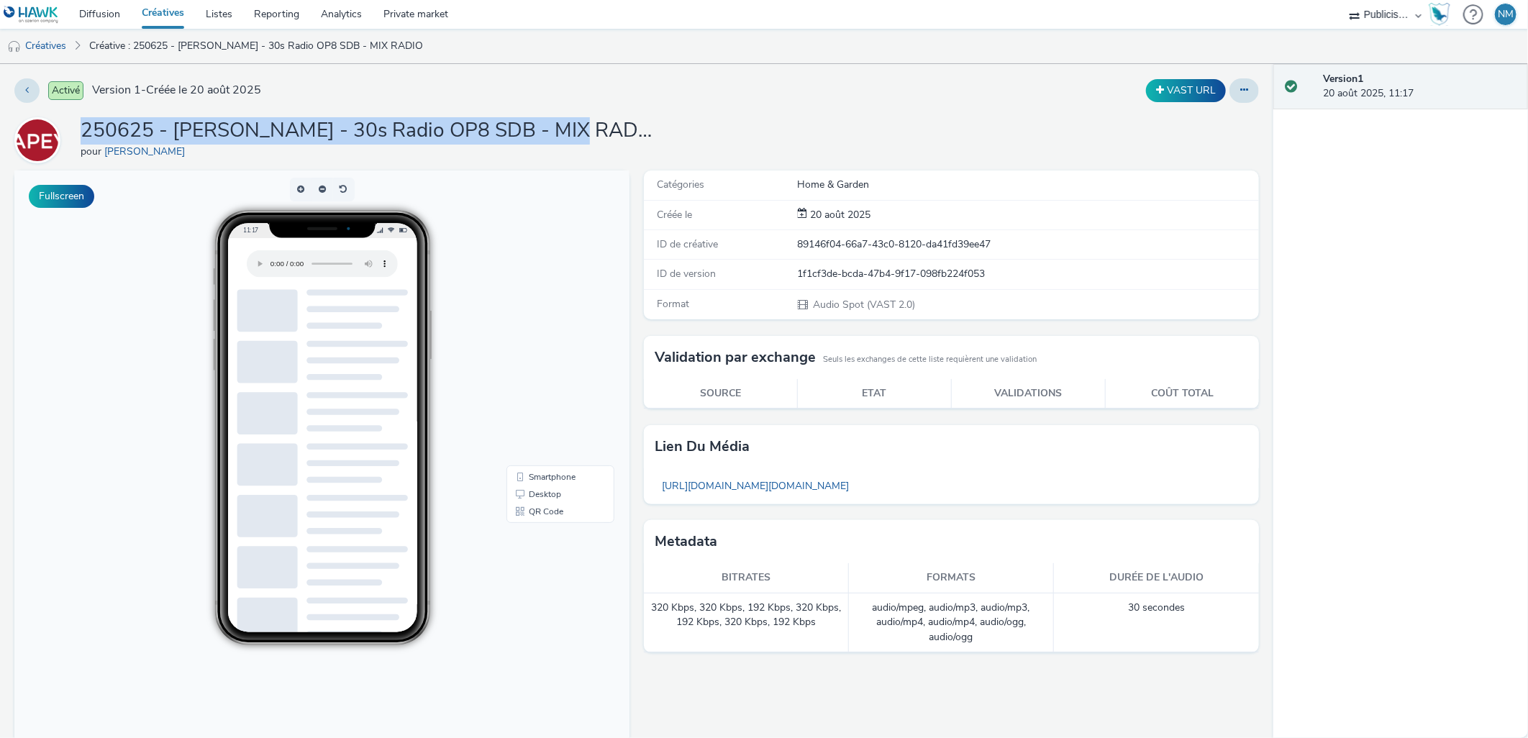
drag, startPoint x: 81, startPoint y: 128, endPoint x: 606, endPoint y: 129, distance: 525.0
click at [606, 129] on div "250625 - [PERSON_NAME] - 30s Radio OP8 SDB - MIX RADIO pour [PERSON_NAME]" at bounding box center [636, 140] width 1244 height 46
copy h1 "250625 - [PERSON_NAME] - 30s Radio OP8 SDB - MIX RADIO"
click at [401, 14] on link "Private market" at bounding box center [416, 14] width 86 height 29
